Goal: Task Accomplishment & Management: Use online tool/utility

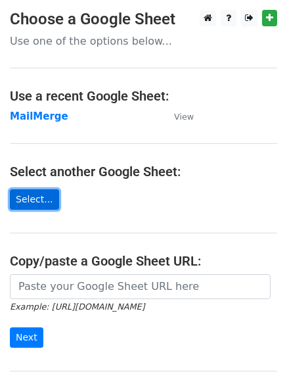
click at [24, 199] on link "Select..." at bounding box center [34, 199] width 49 height 20
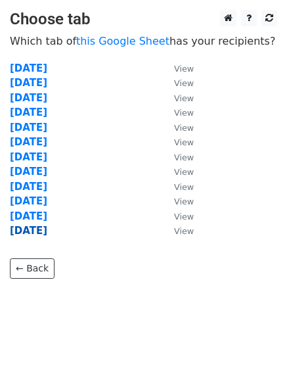
click at [29, 228] on strong "[DATE]" at bounding box center [28, 231] width 37 height 12
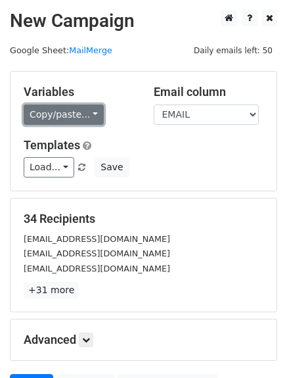
click at [50, 114] on link "Copy/paste..." at bounding box center [64, 115] width 80 height 20
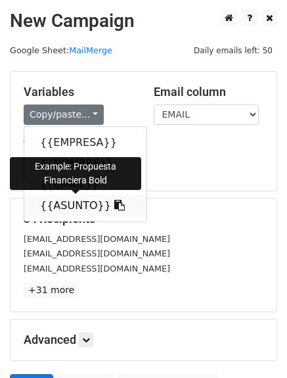
click at [59, 214] on link "{{ASUNTO}}" at bounding box center [85, 205] width 122 height 21
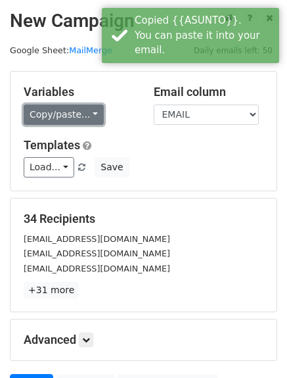
click at [34, 110] on link "Copy/paste..." at bounding box center [64, 115] width 80 height 20
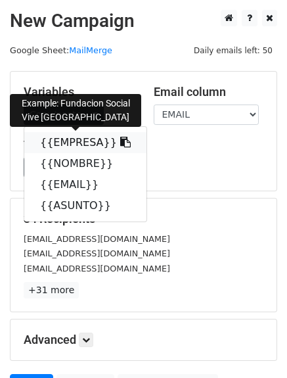
click at [57, 144] on link "{{EMPRESA}}" at bounding box center [85, 142] width 122 height 21
